Goal: Find contact information: Find contact information

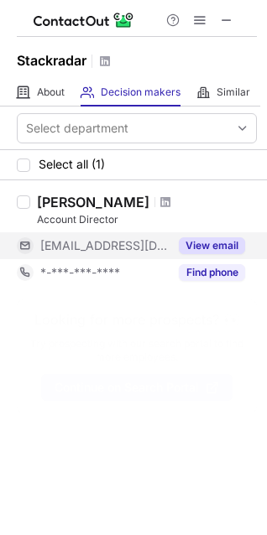
click at [200, 238] on button "View email" at bounding box center [212, 245] width 66 height 17
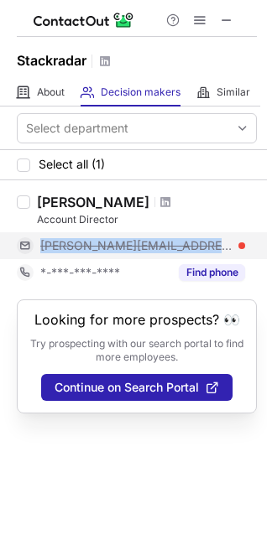
drag, startPoint x: 238, startPoint y: 248, endPoint x: 39, endPoint y: 247, distance: 198.8
click at [39, 247] on div "mike@therepository.io" at bounding box center [131, 245] width 228 height 27
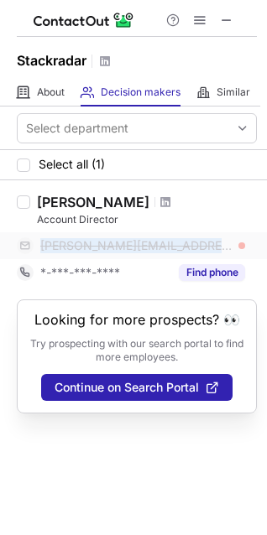
copy span "mike@therepository.io"
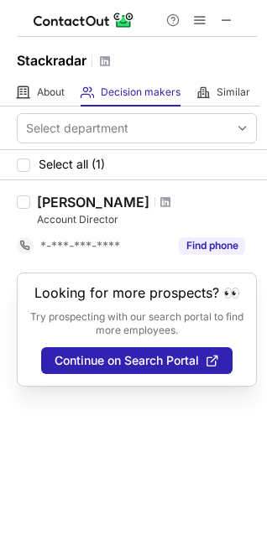
click at [73, 201] on div "Mike Harper" at bounding box center [93, 202] width 112 height 17
click at [23, 205] on div at bounding box center [23, 201] width 13 height 13
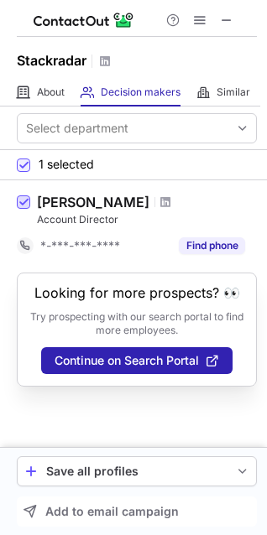
click at [23, 202] on span at bounding box center [23, 202] width 13 height 13
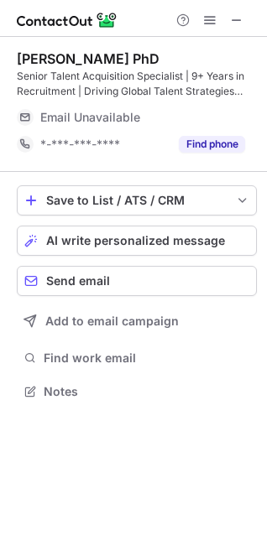
scroll to position [379, 267]
